Goal: Transaction & Acquisition: Obtain resource

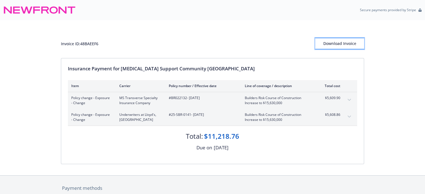
click at [337, 42] on div "Download Invoice" at bounding box center [339, 43] width 49 height 11
